Goal: Navigation & Orientation: Find specific page/section

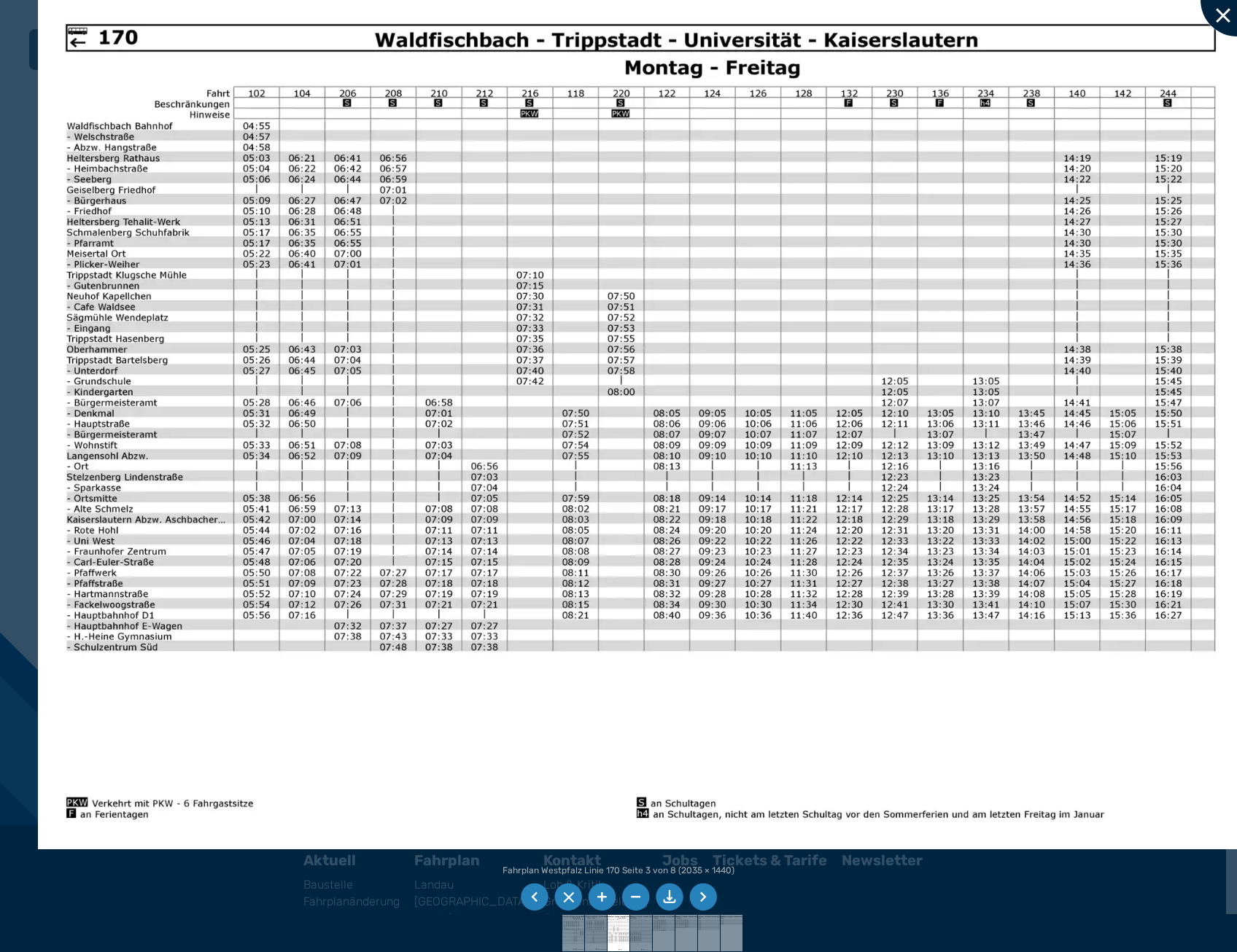
click at [1219, 11] on div at bounding box center [1236, -1] width 73 height 73
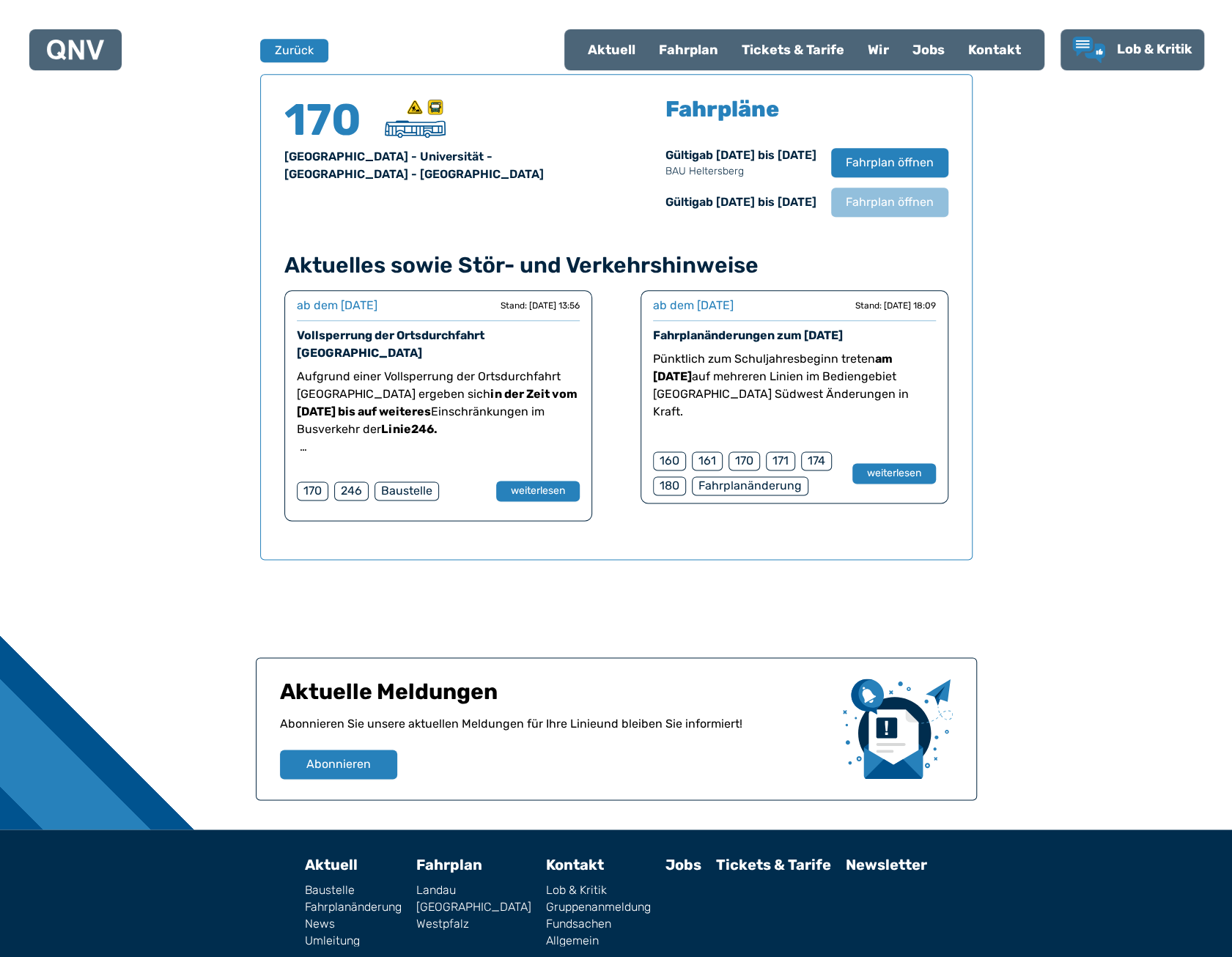
click at [67, 59] on div at bounding box center [75, 49] width 57 height 29
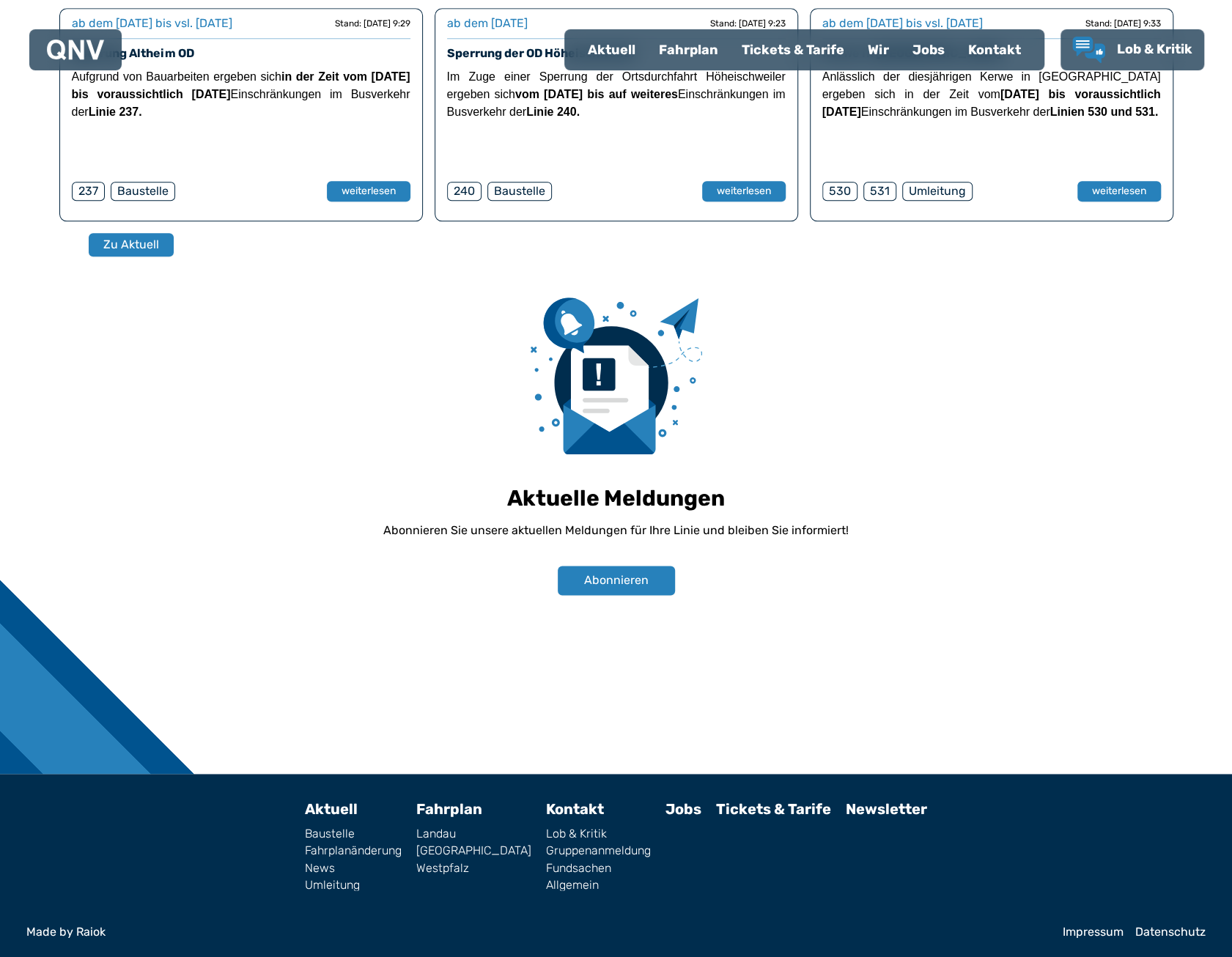
scroll to position [979, 0]
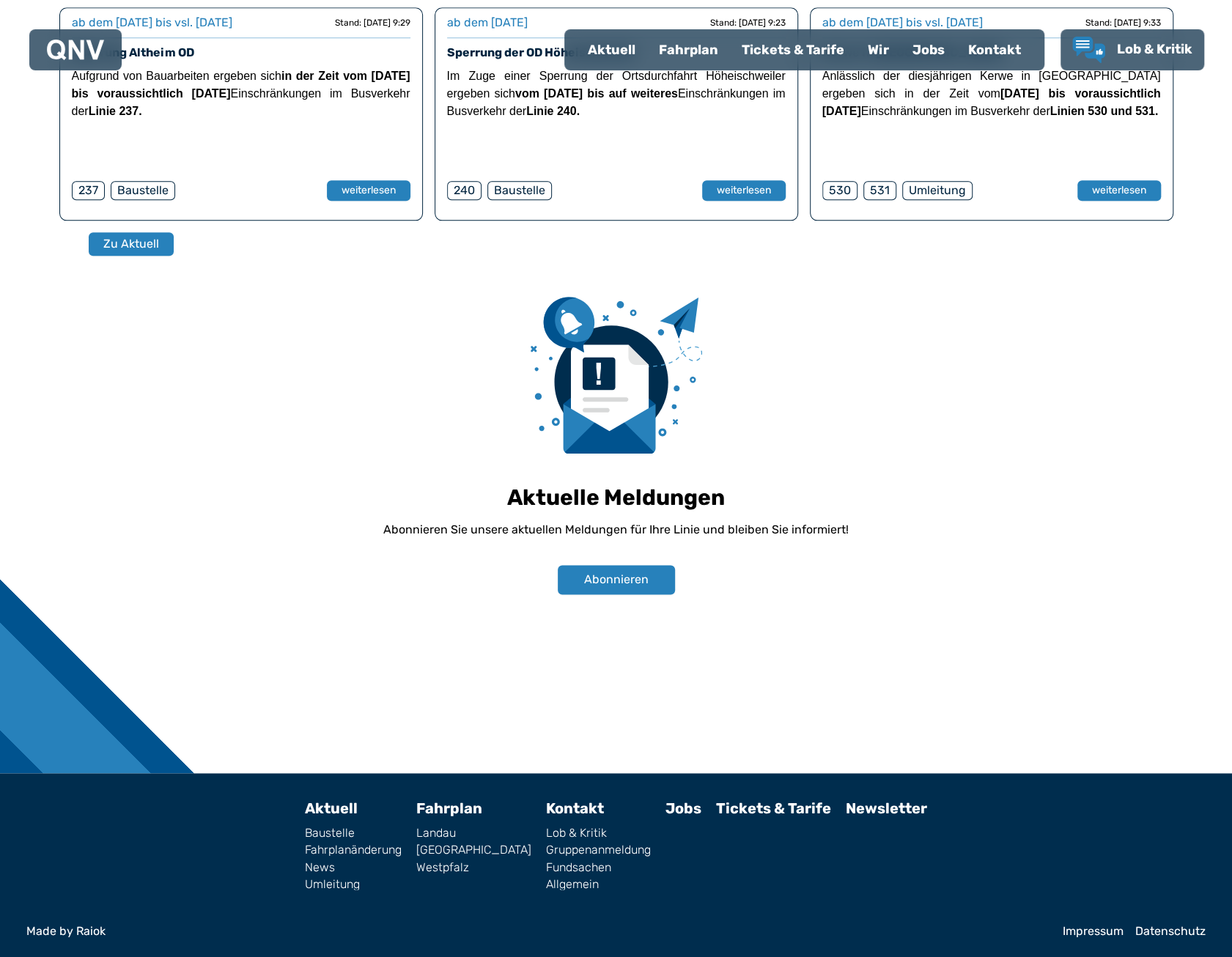
click at [1077, 929] on link "Impressum" at bounding box center [1093, 931] width 61 height 11
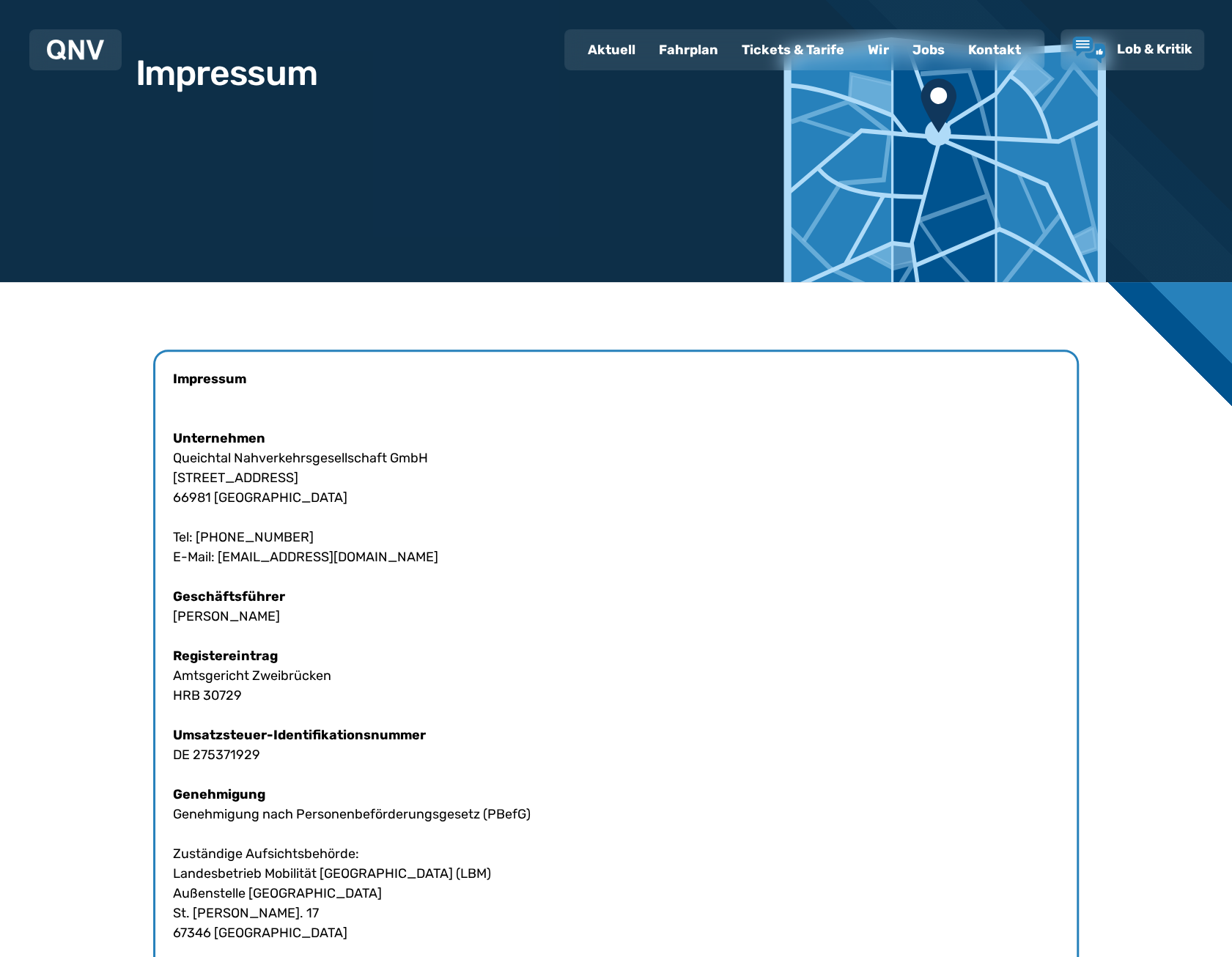
scroll to position [391, 0]
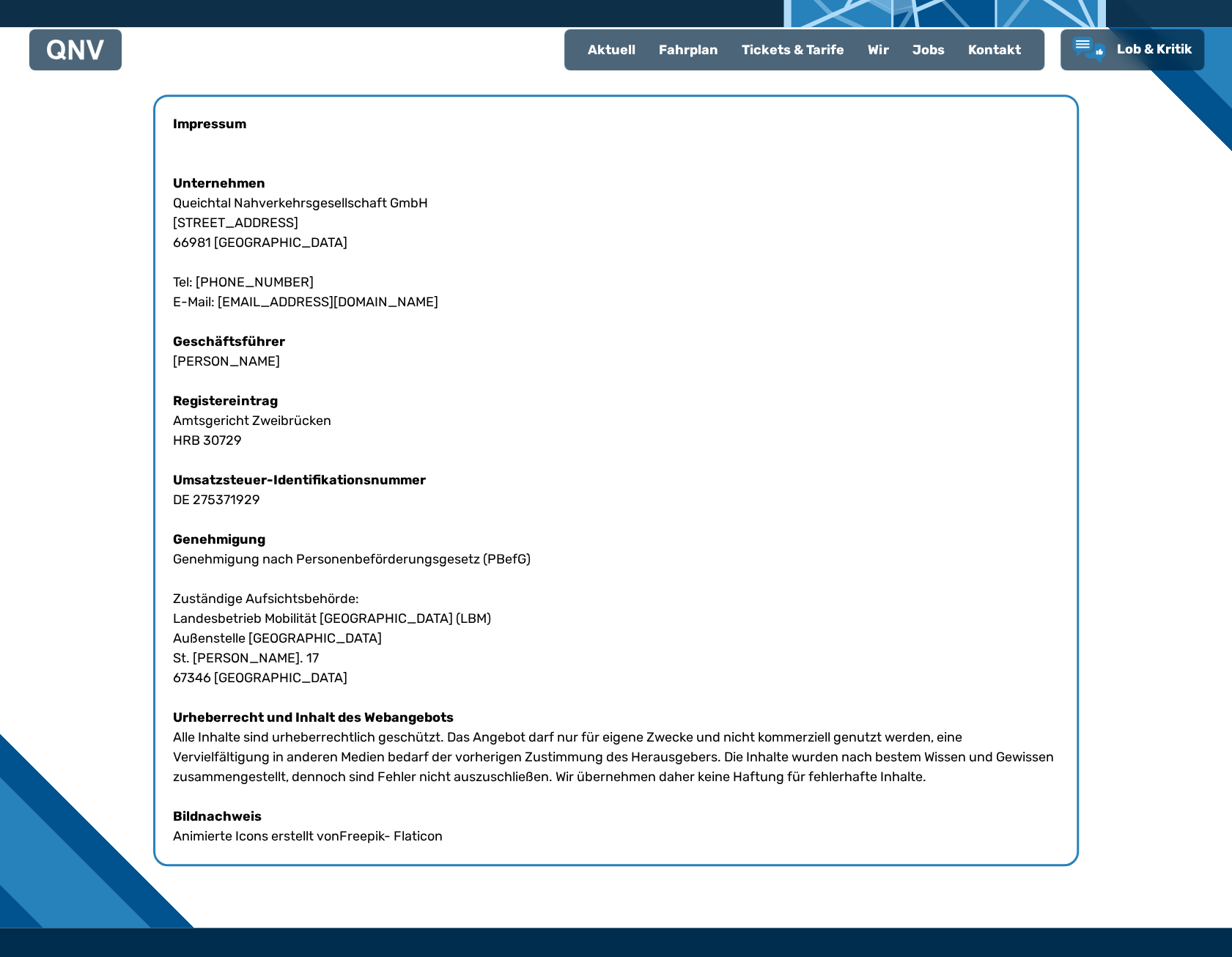
drag, startPoint x: 228, startPoint y: 415, endPoint x: 248, endPoint y: 415, distance: 20.0
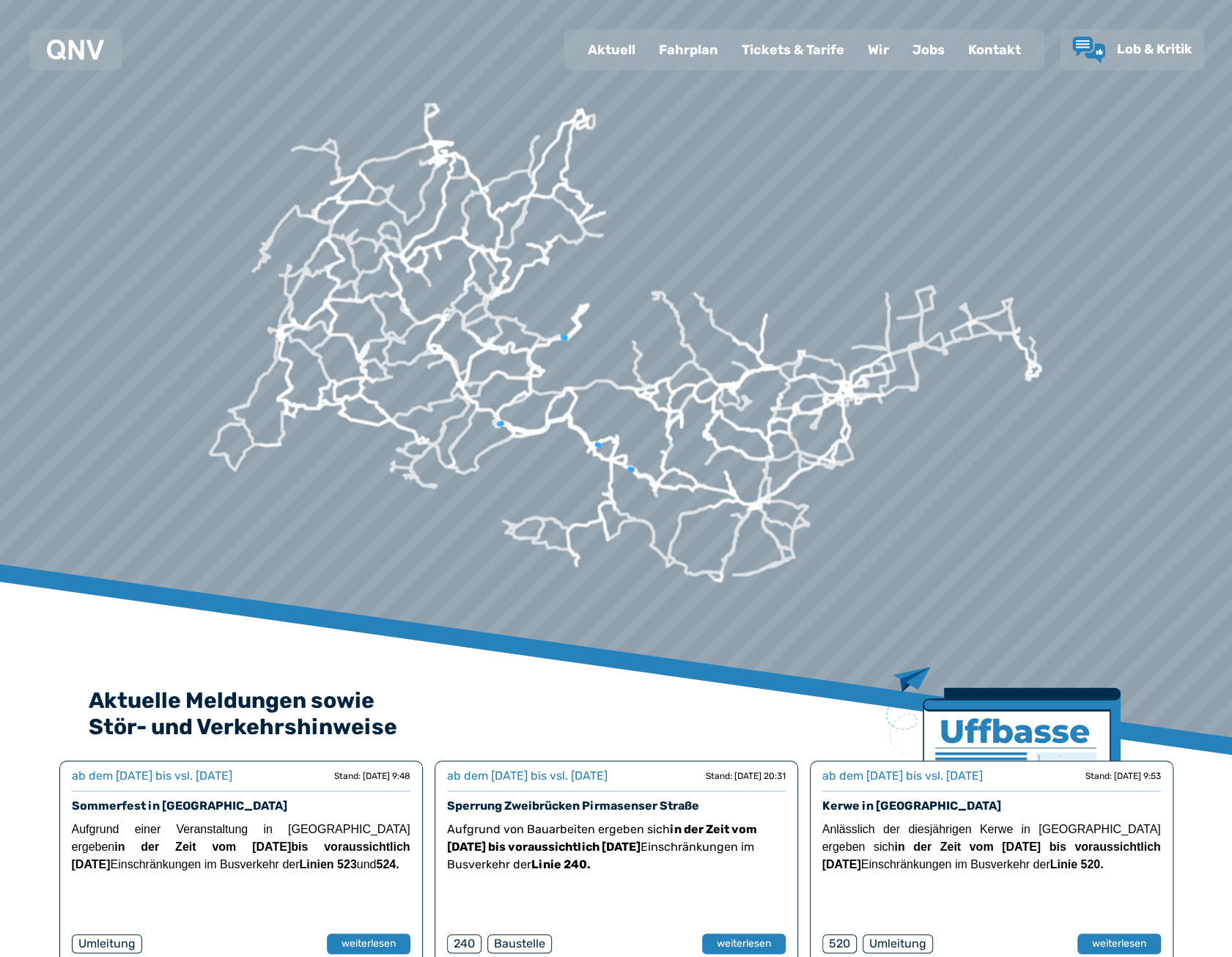
click at [706, 56] on div "Fahrplan" at bounding box center [689, 49] width 83 height 38
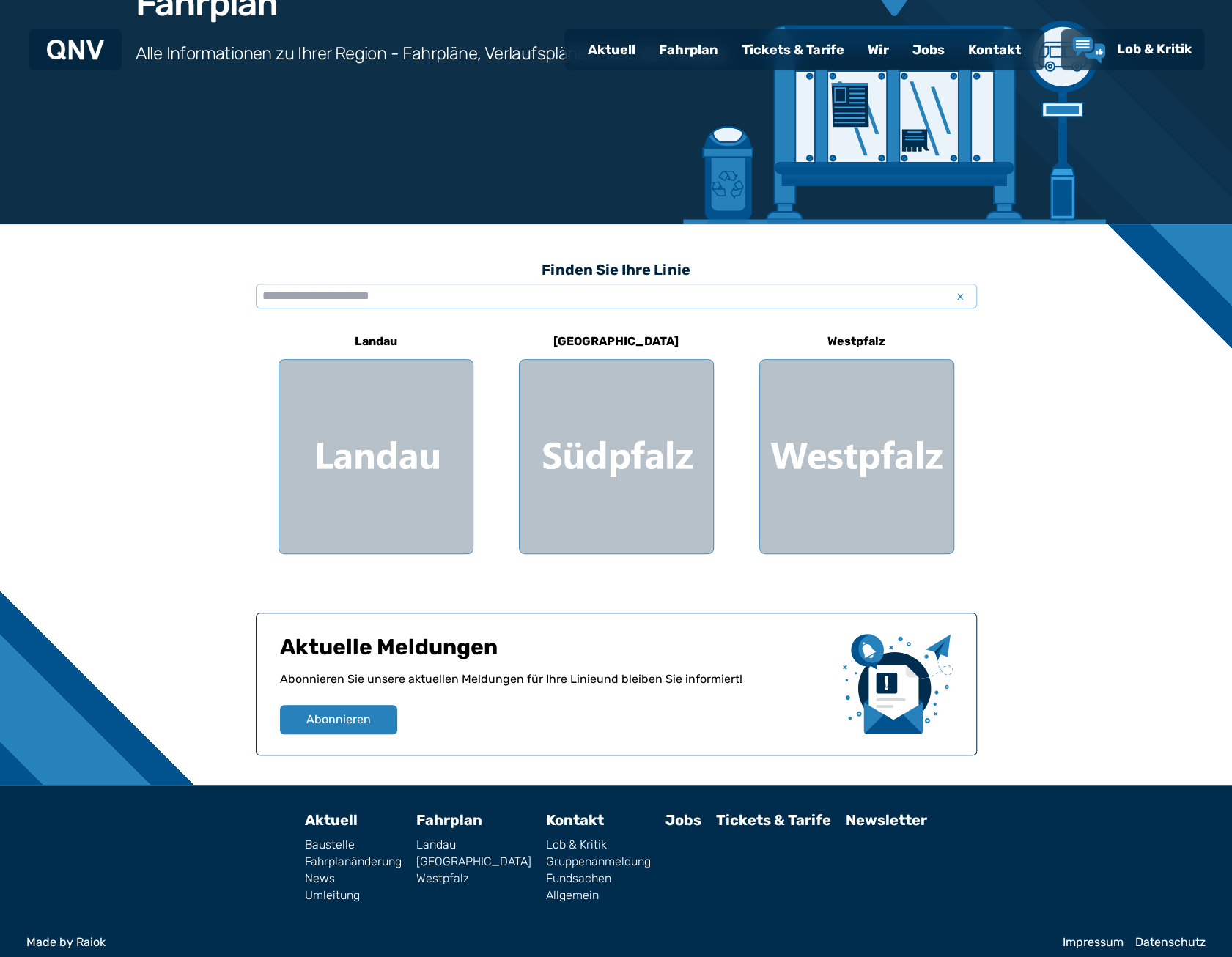
scroll to position [206, 0]
